Goal: Transaction & Acquisition: Obtain resource

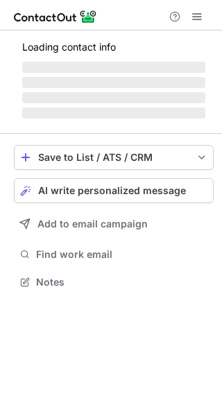
scroll to position [277, 222]
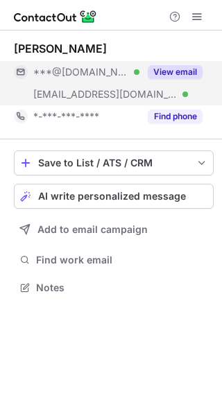
click at [188, 74] on button "View email" at bounding box center [175, 72] width 55 height 14
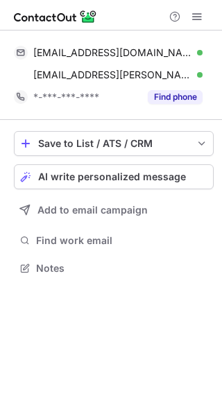
scroll to position [258, 222]
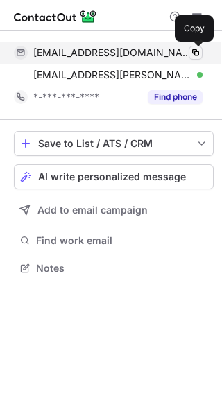
click at [196, 55] on span at bounding box center [195, 52] width 11 height 11
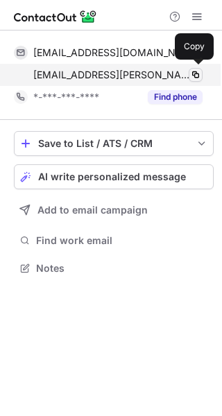
scroll to position [258, 222]
click at [197, 76] on span at bounding box center [195, 74] width 11 height 11
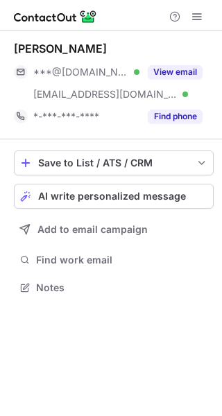
scroll to position [277, 222]
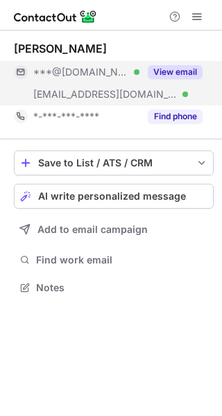
click at [175, 71] on button "View email" at bounding box center [175, 72] width 55 height 14
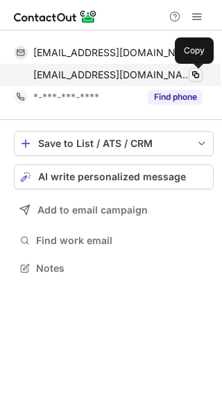
scroll to position [258, 222]
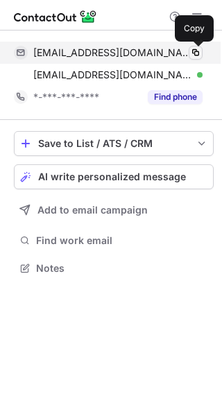
click at [194, 51] on span at bounding box center [195, 52] width 11 height 11
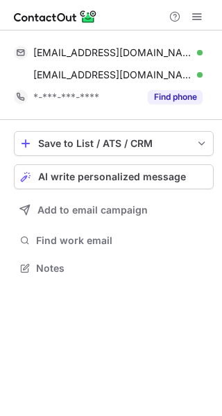
scroll to position [258, 222]
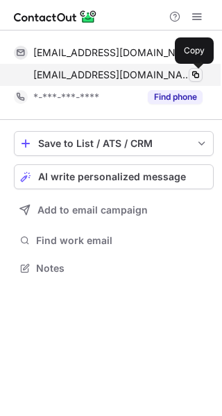
click at [195, 78] on span at bounding box center [195, 74] width 11 height 11
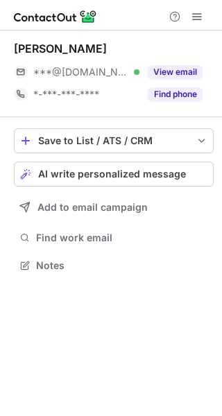
scroll to position [255, 222]
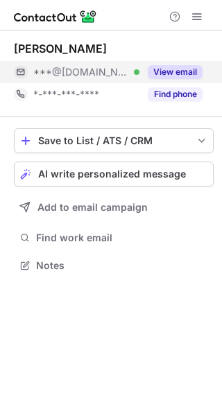
click at [170, 69] on button "View email" at bounding box center [175, 72] width 55 height 14
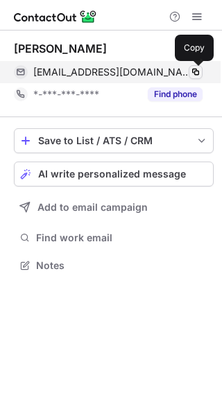
click at [197, 71] on span at bounding box center [195, 72] width 11 height 11
